Goal: Task Accomplishment & Management: Manage account settings

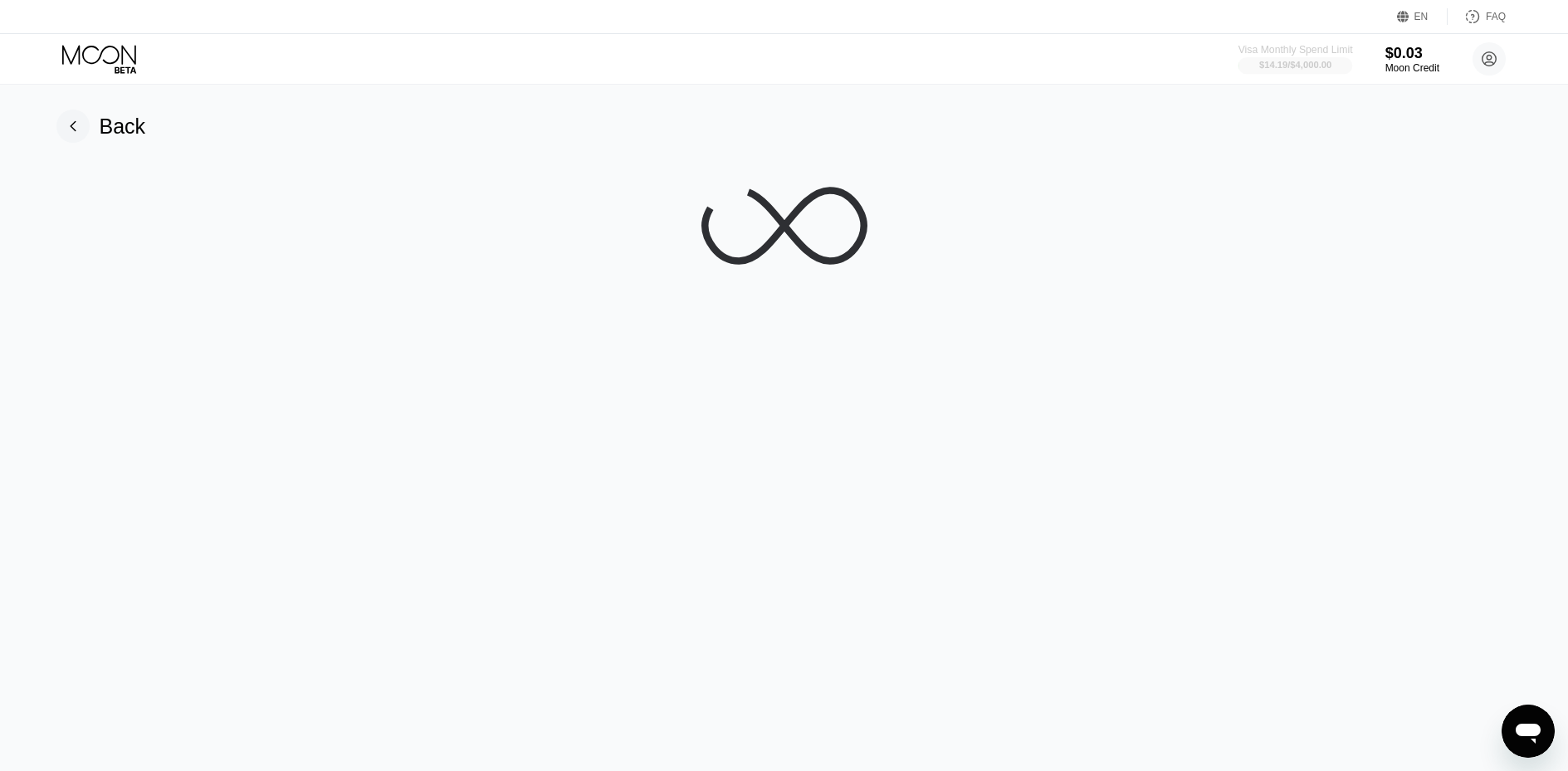
click at [1320, 63] on div "$14.19 / $4,000.00" at bounding box center [1296, 64] width 72 height 10
click at [93, 116] on div "Back" at bounding box center [102, 127] width 90 height 33
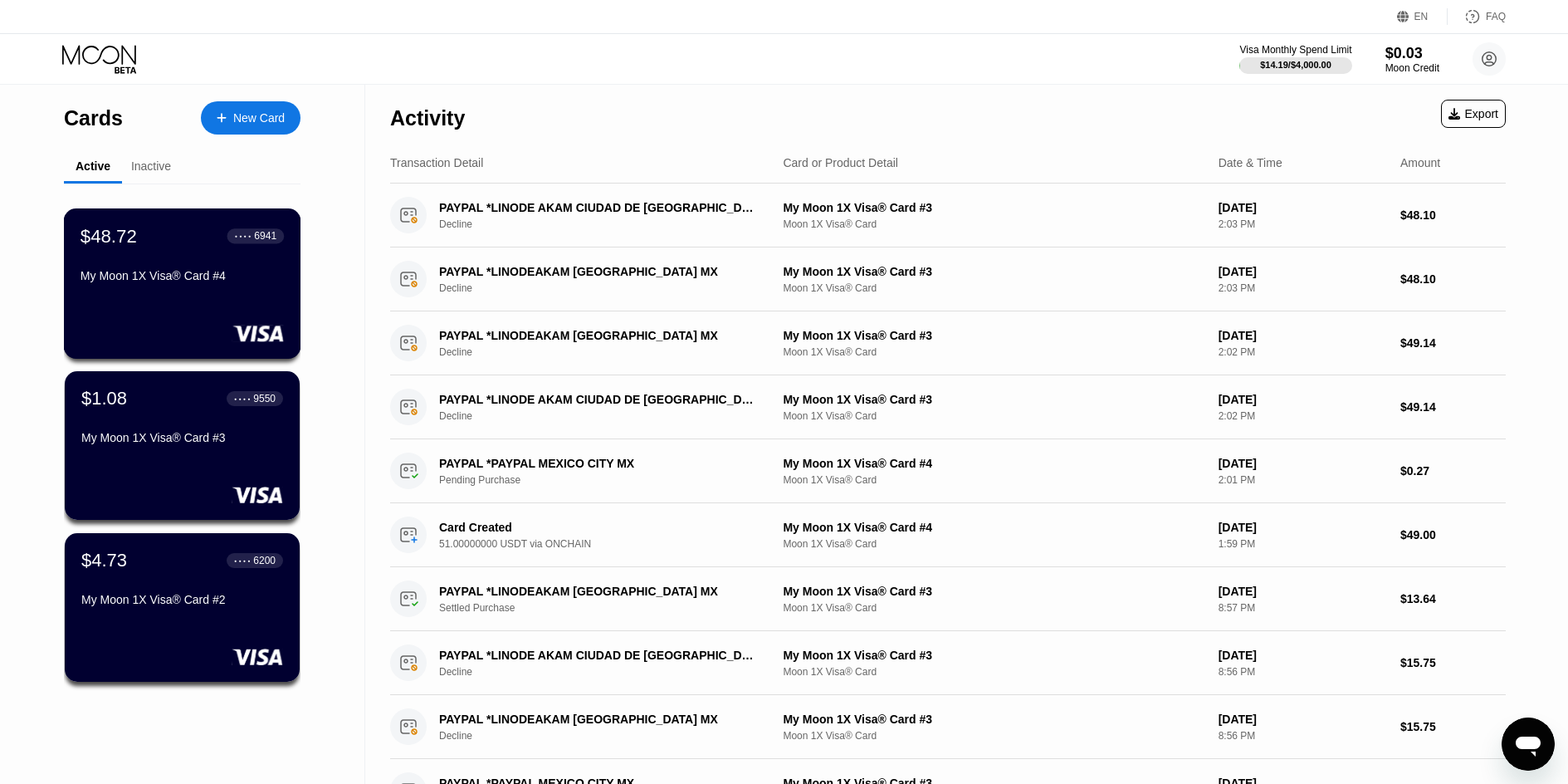
click at [179, 317] on div "$48.72 ● ● ● ● 6941 My Moon 1X Visa® Card #4" at bounding box center [182, 283] width 237 height 150
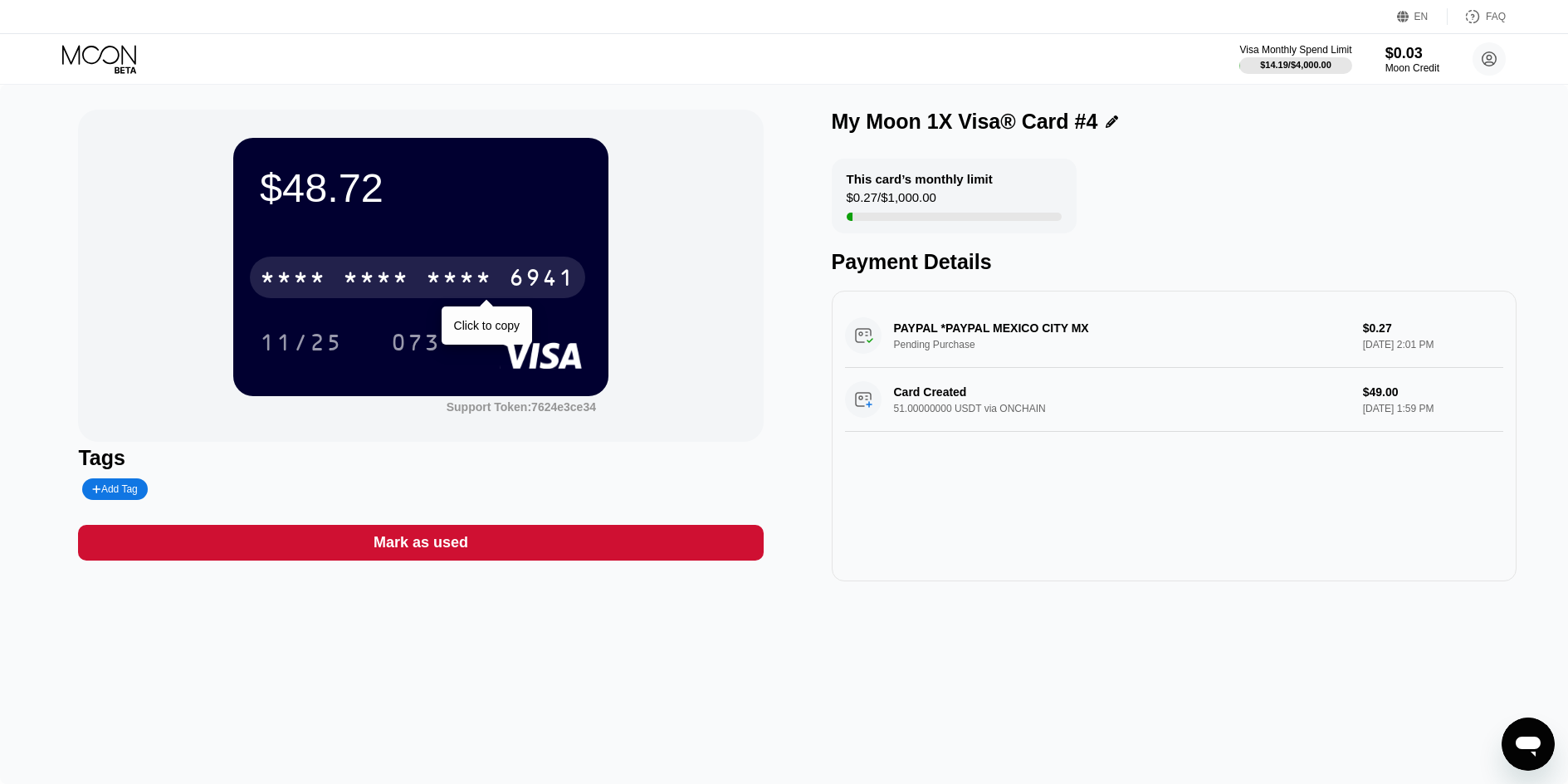
click at [467, 297] on div "* * * * * * * * * * * * 6941" at bounding box center [418, 277] width 336 height 41
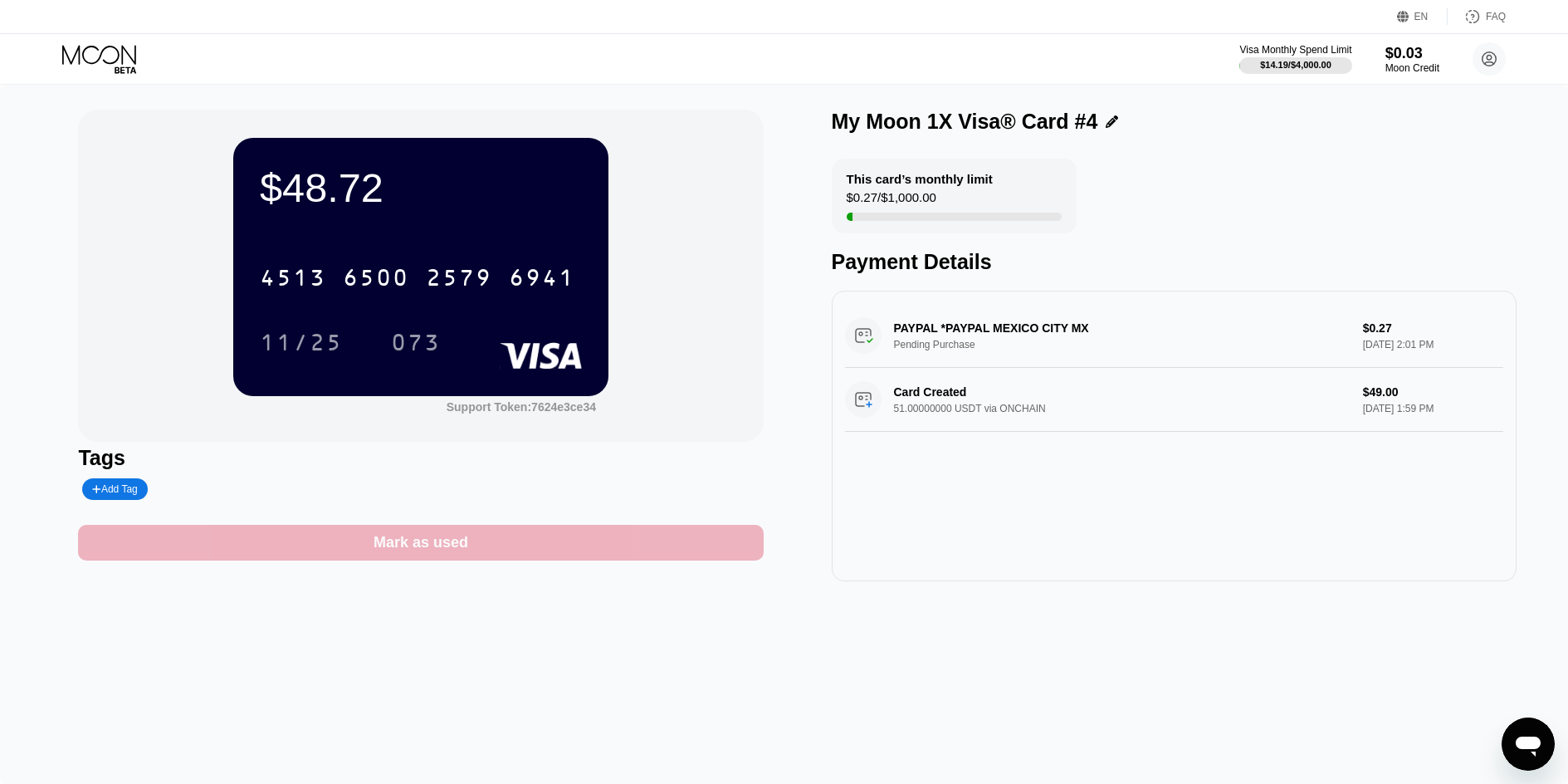
click at [610, 560] on div "Mark as used" at bounding box center [420, 542] width 685 height 36
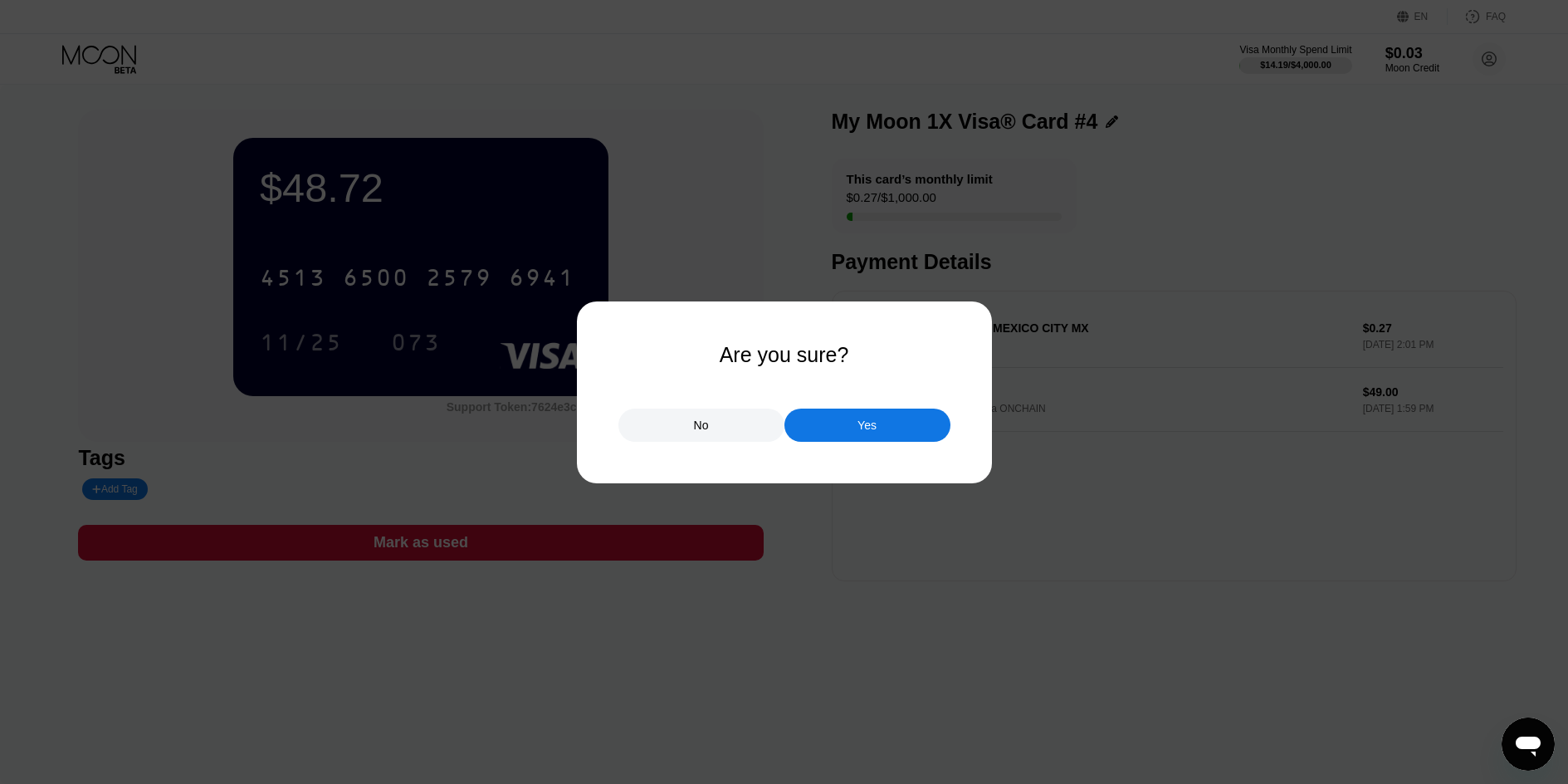
click at [834, 451] on div at bounding box center [790, 392] width 1581 height 784
click at [840, 436] on div "Yes" at bounding box center [867, 425] width 166 height 33
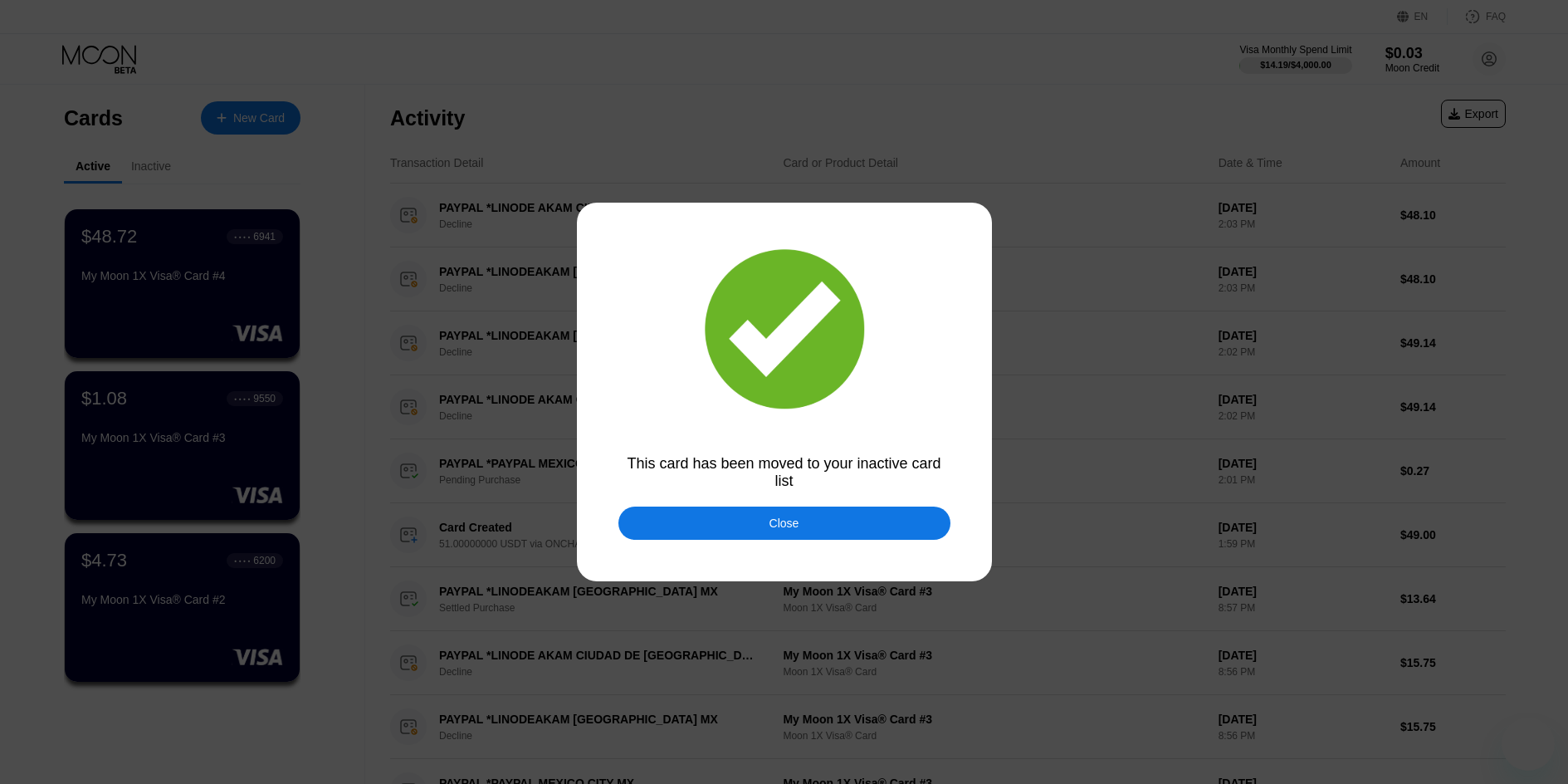
click at [575, 296] on div at bounding box center [790, 392] width 1581 height 784
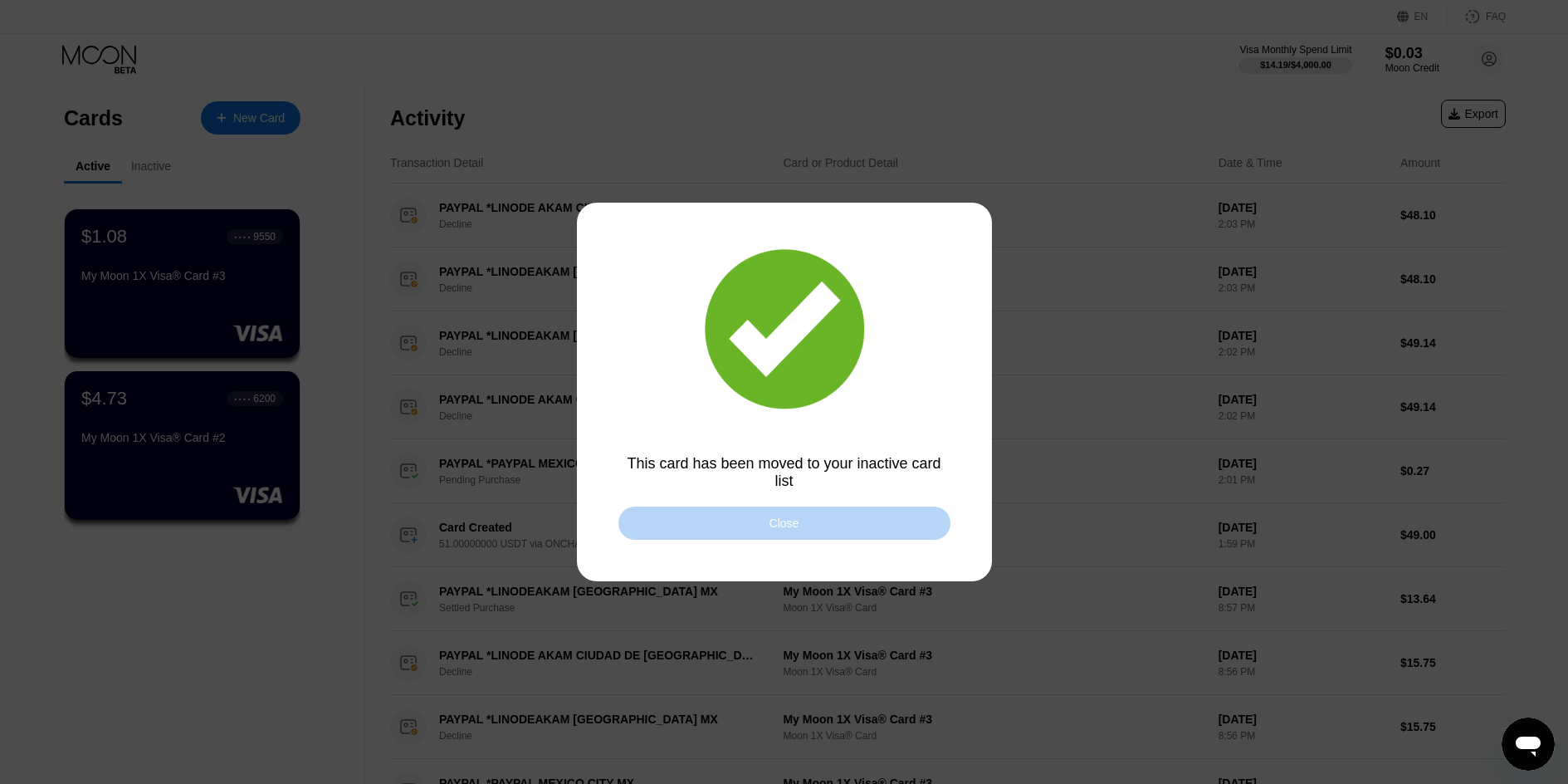
click at [761, 527] on div "Close" at bounding box center [785, 523] width 332 height 33
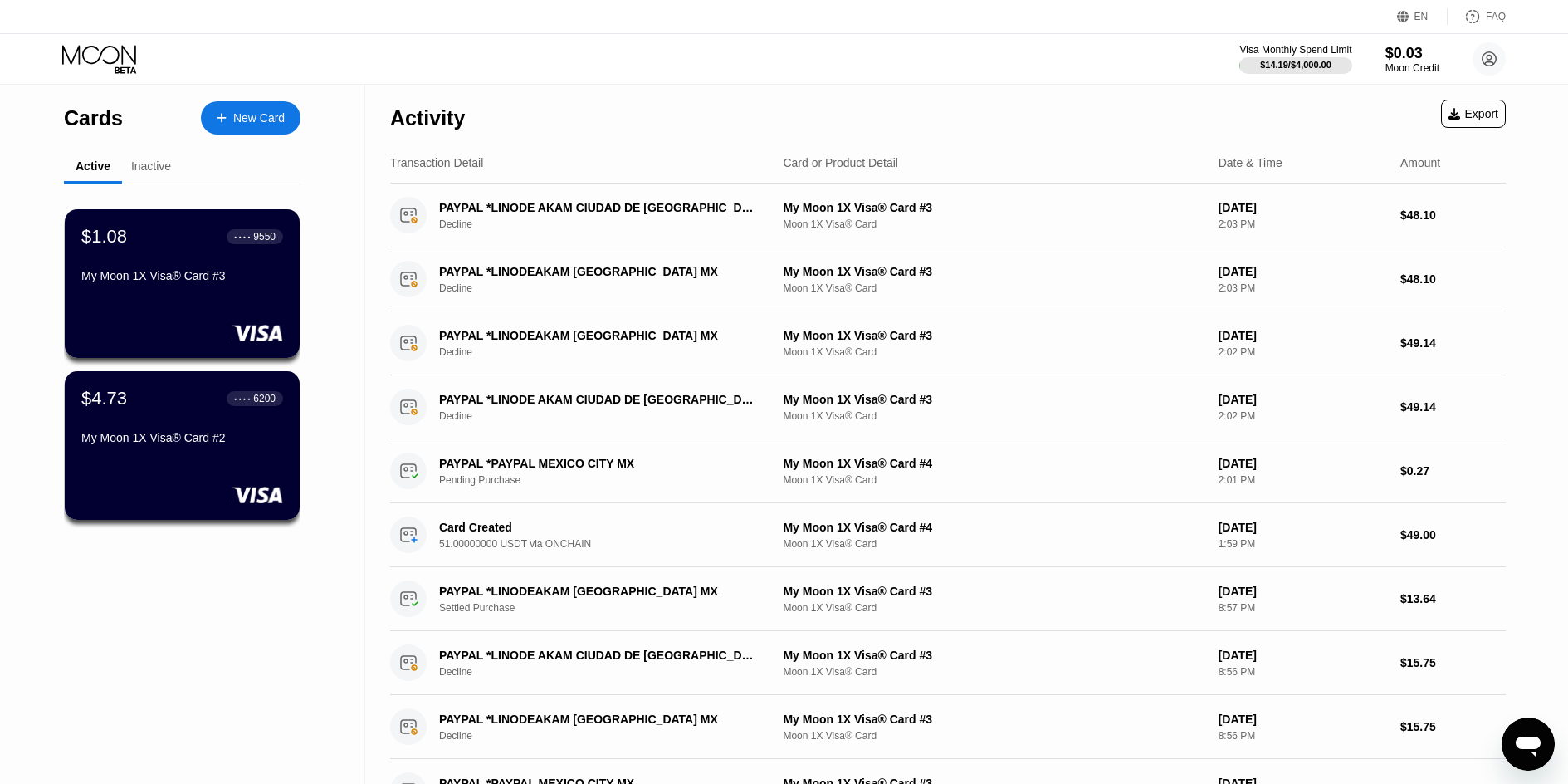
click at [150, 158] on div "Inactive" at bounding box center [150, 167] width 58 height 32
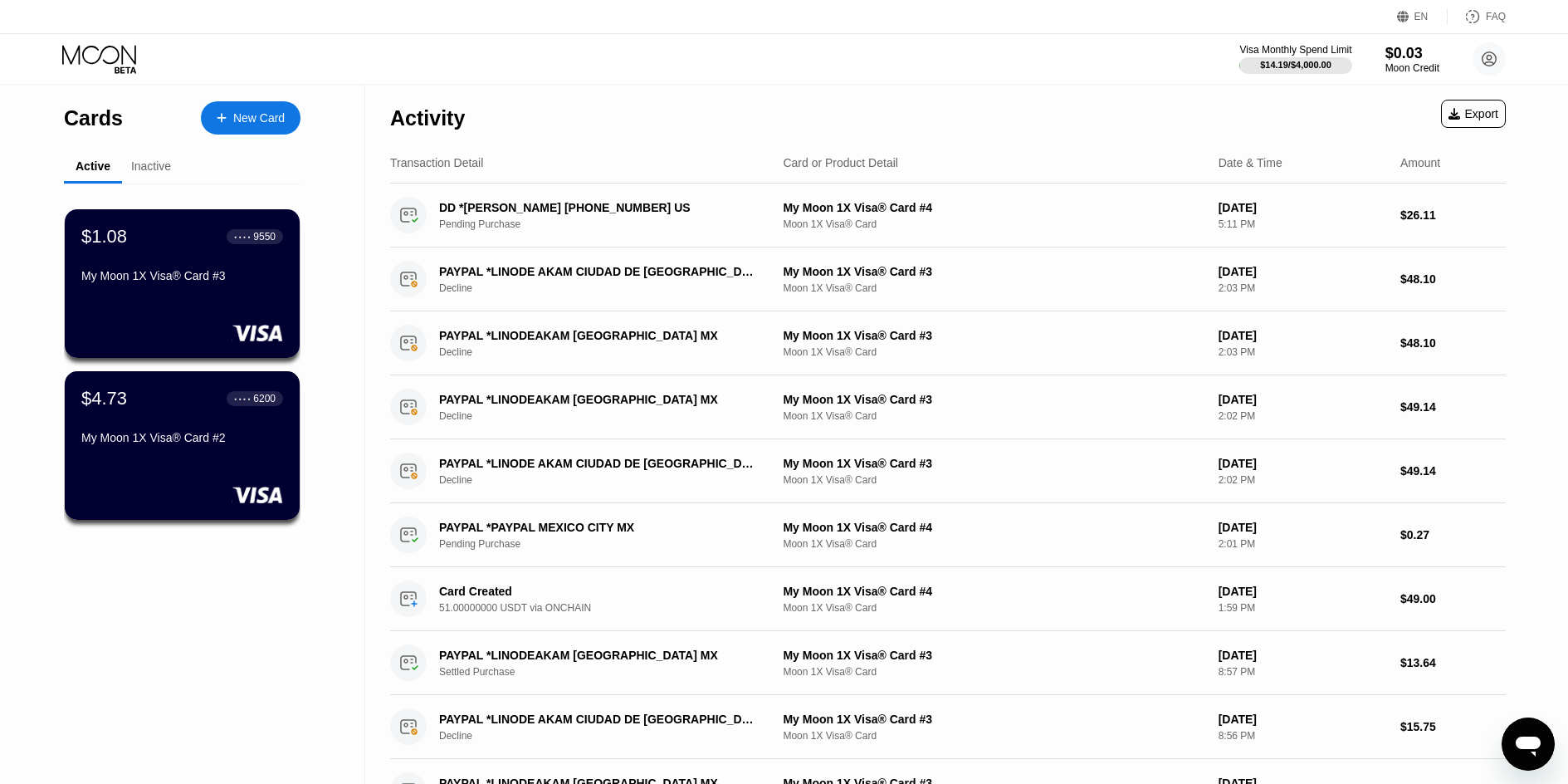
click at [154, 180] on div "Inactive" at bounding box center [150, 167] width 58 height 32
click at [154, 166] on div "Inactive" at bounding box center [150, 166] width 39 height 13
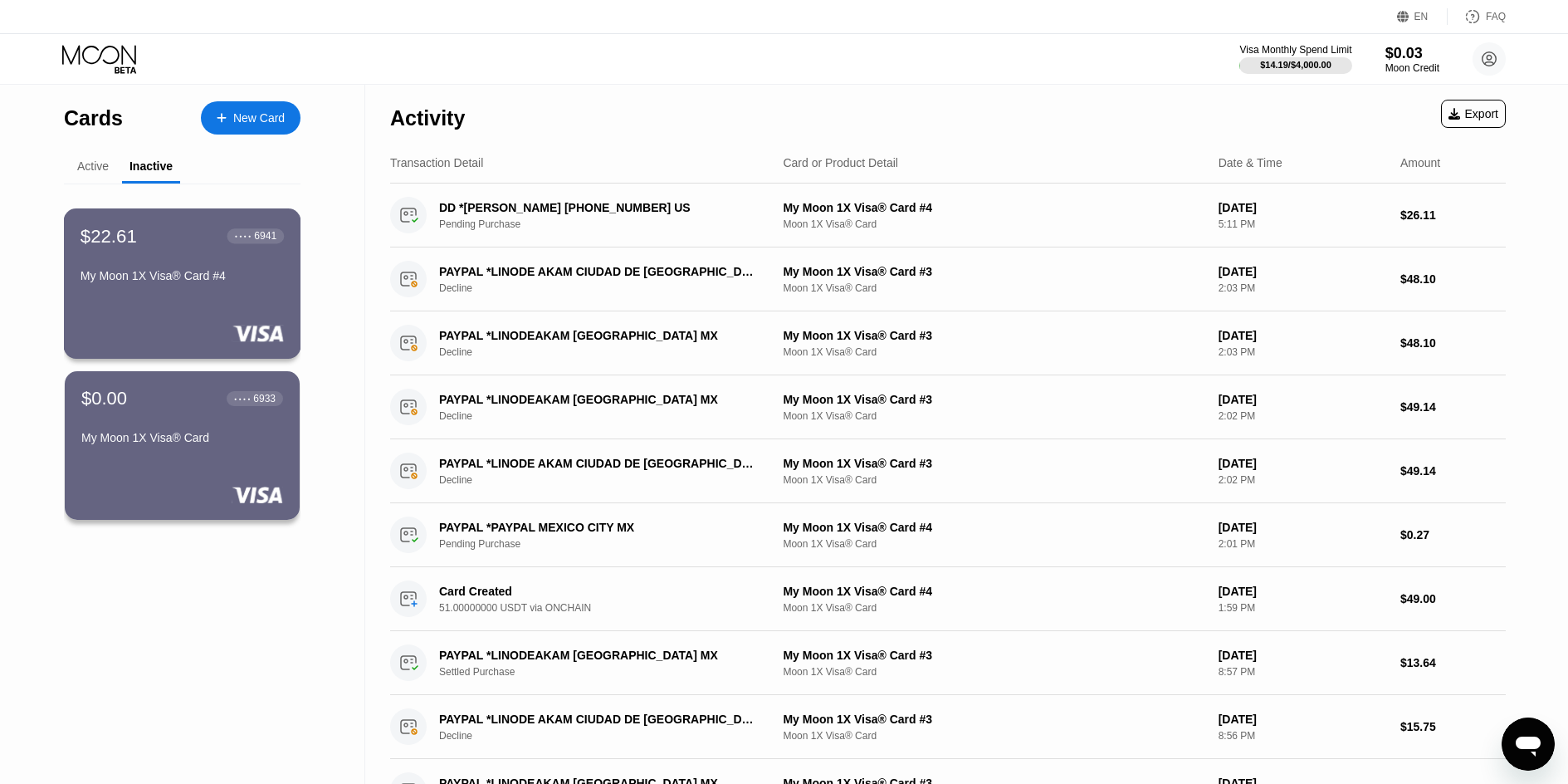
click at [202, 282] on div "My Moon 1X Visa® Card #4" at bounding box center [182, 275] width 204 height 13
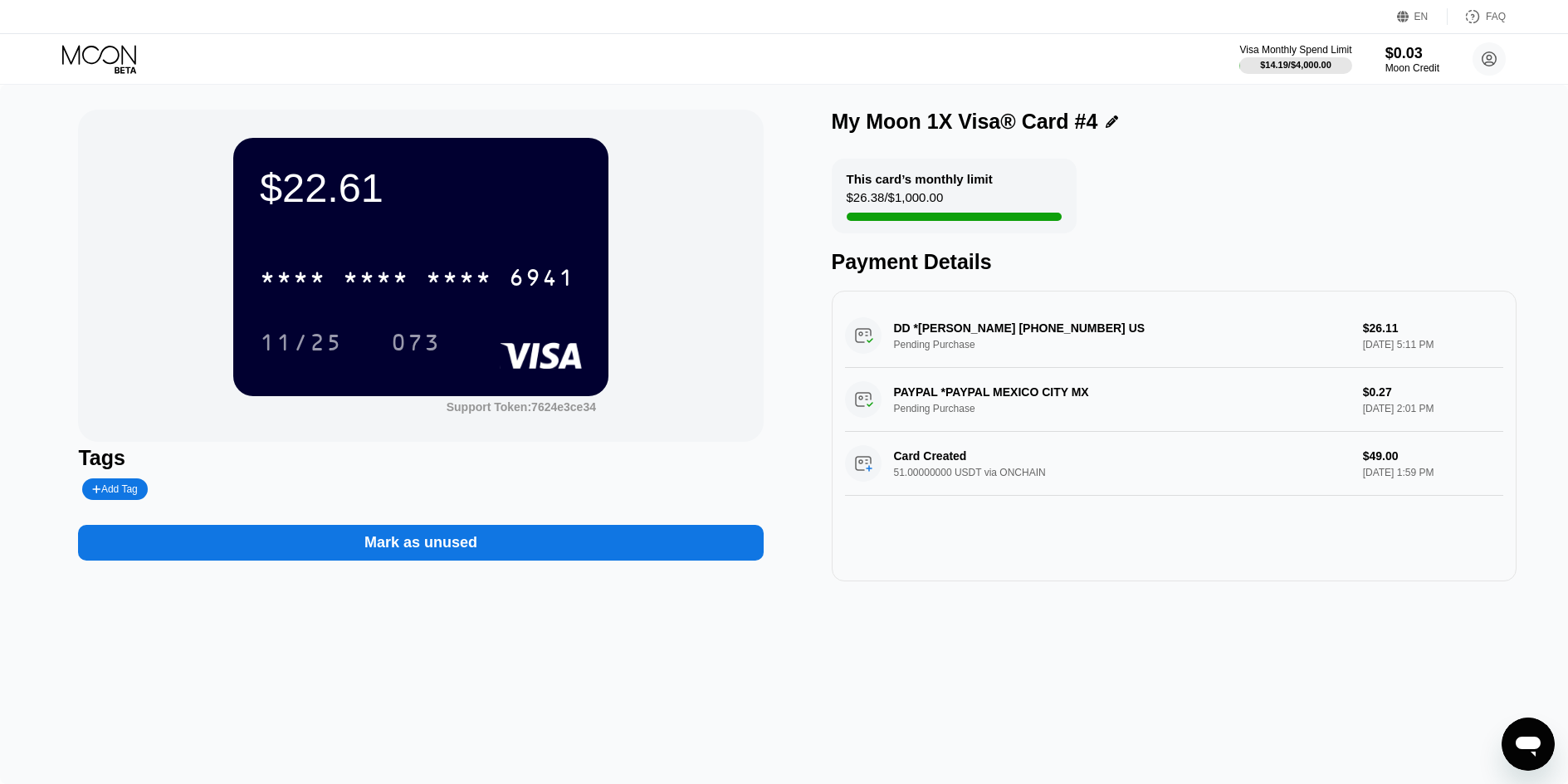
click at [307, 189] on div "$22.61" at bounding box center [420, 187] width 322 height 47
